Goal: Navigation & Orientation: Go to known website

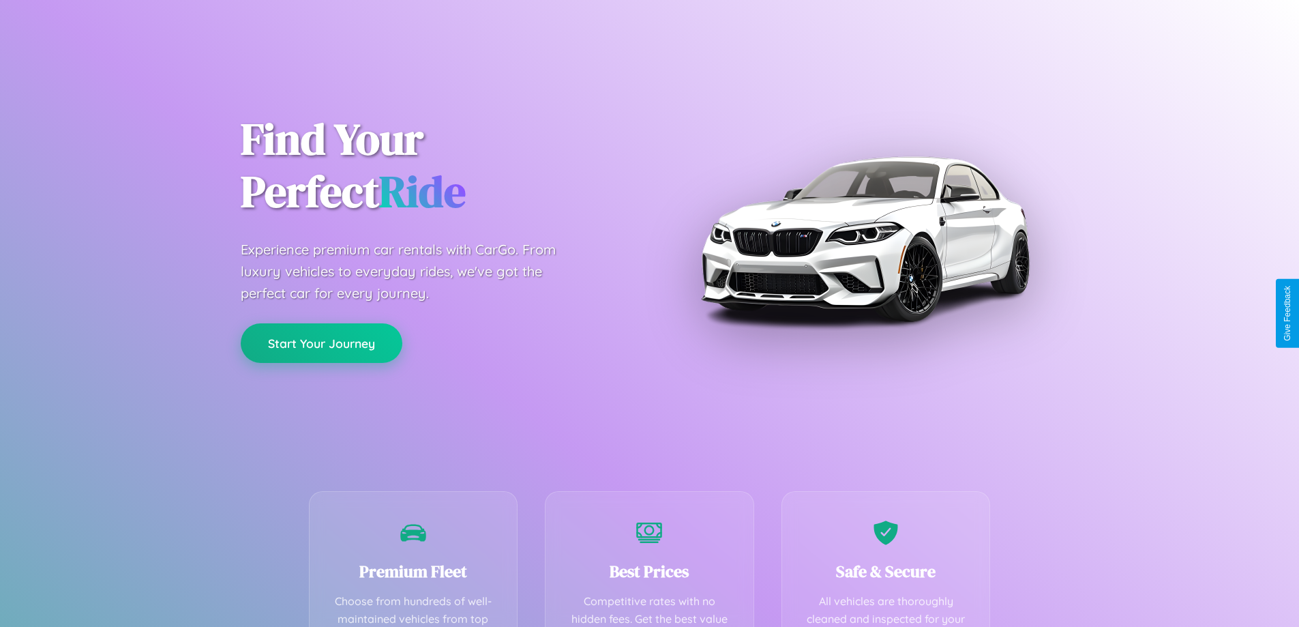
click at [321, 344] on button "Start Your Journey" at bounding box center [322, 343] width 162 height 40
click at [321, 342] on button "Start Your Journey" at bounding box center [322, 343] width 162 height 40
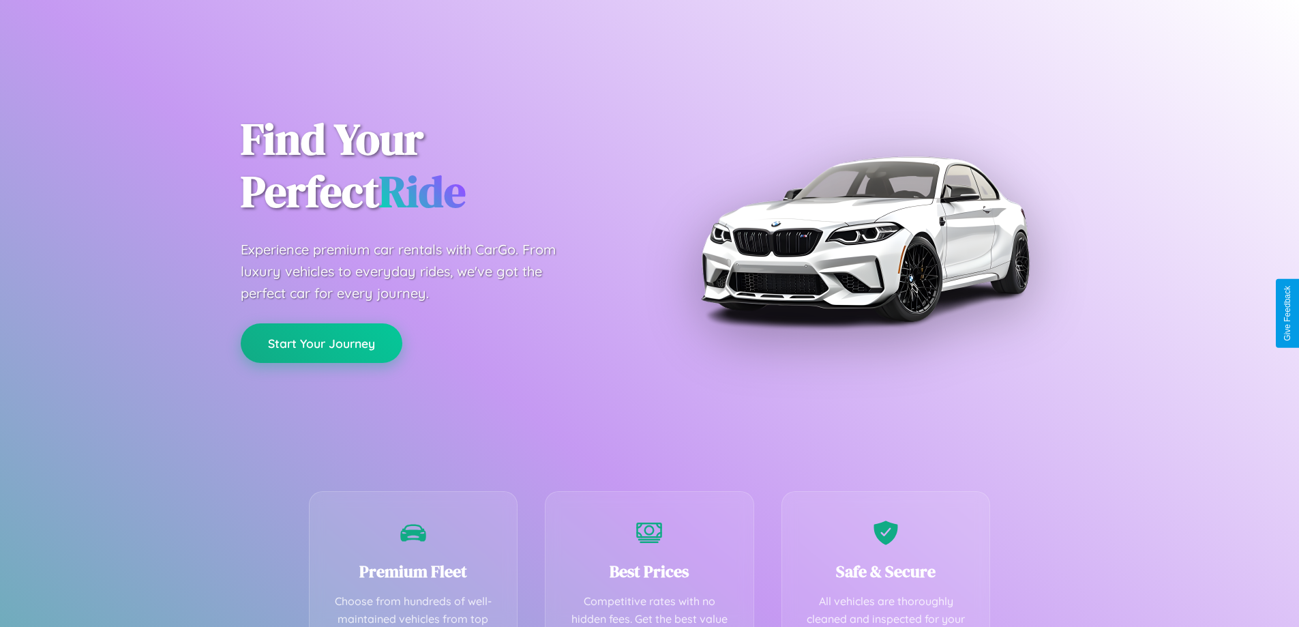
click at [321, 342] on button "Start Your Journey" at bounding box center [322, 343] width 162 height 40
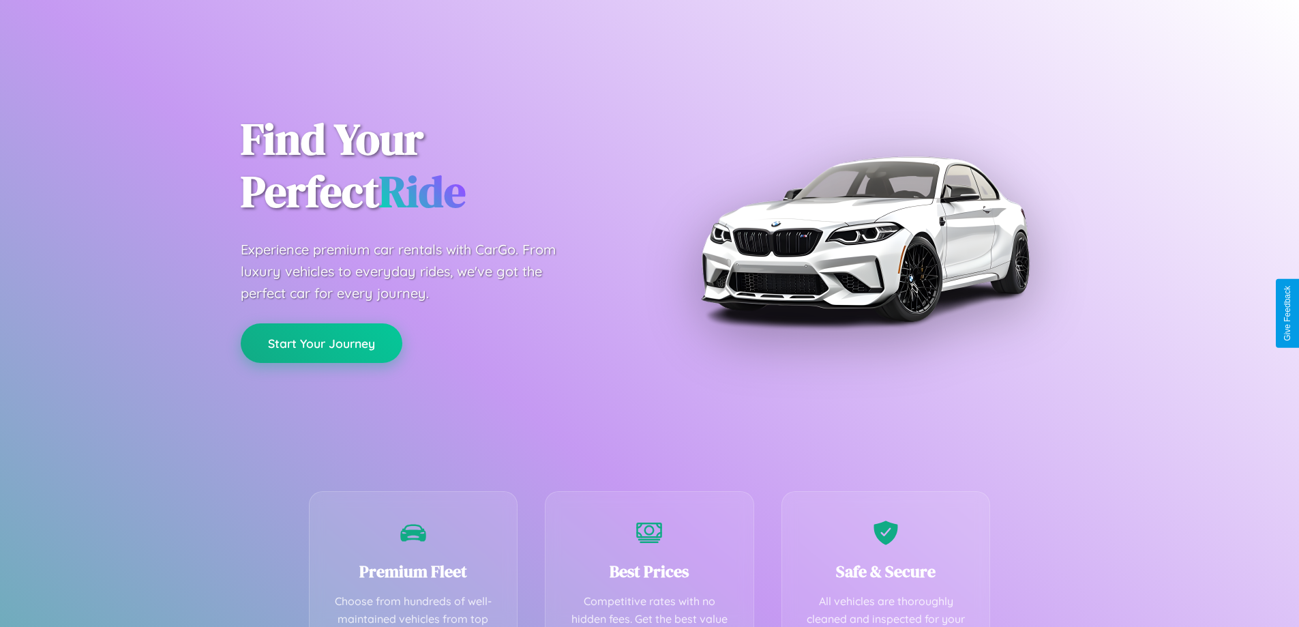
click at [321, 342] on button "Start Your Journey" at bounding box center [322, 343] width 162 height 40
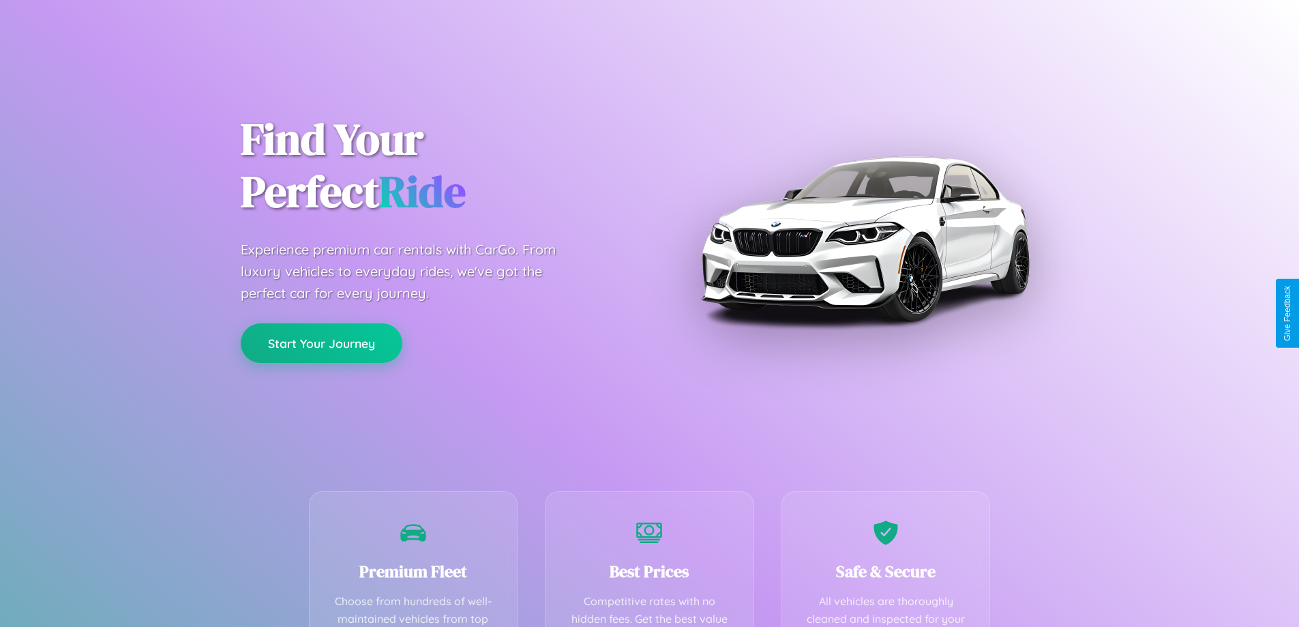
click at [321, 342] on button "Start Your Journey" at bounding box center [322, 343] width 162 height 40
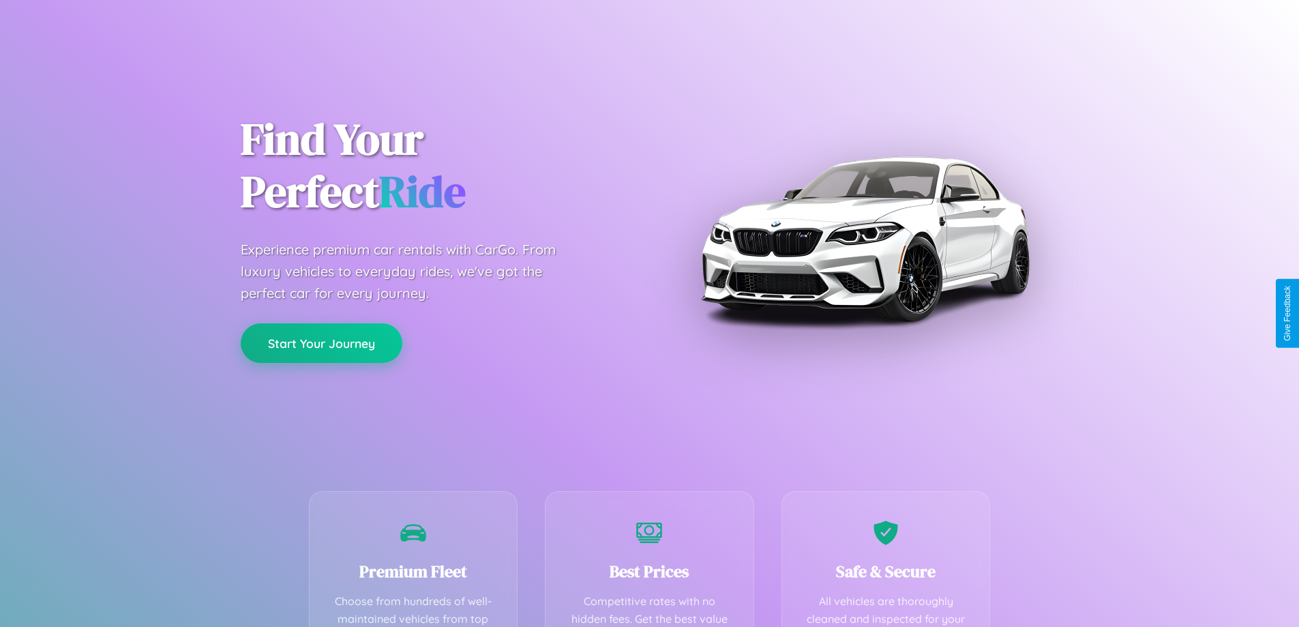
click at [321, 342] on button "Start Your Journey" at bounding box center [322, 343] width 162 height 40
